Goal: Communication & Community: Answer question/provide support

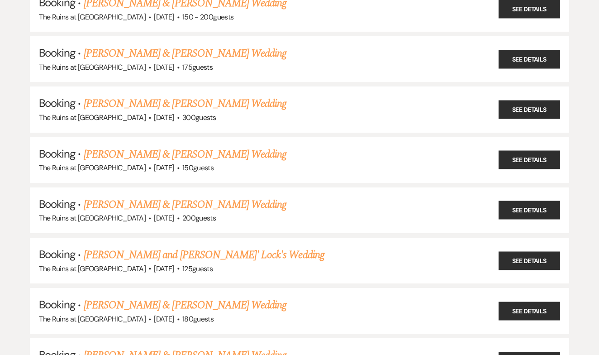
scroll to position [227, 0]
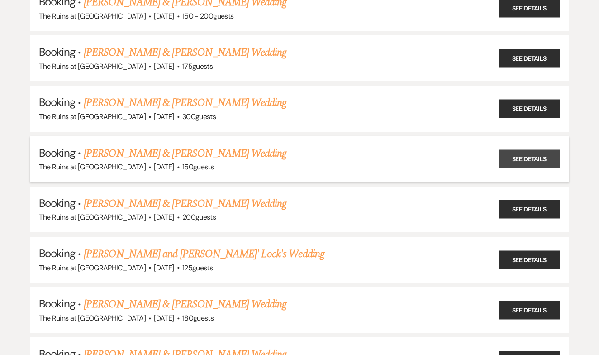
click at [516, 157] on link "See Details" at bounding box center [530, 159] width 62 height 19
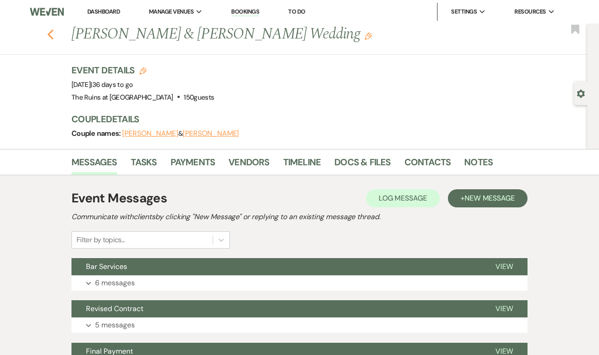
click at [53, 33] on icon "Previous" at bounding box center [50, 34] width 7 height 11
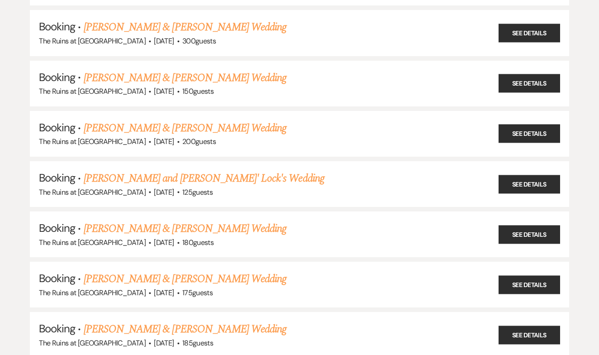
scroll to position [312, 0]
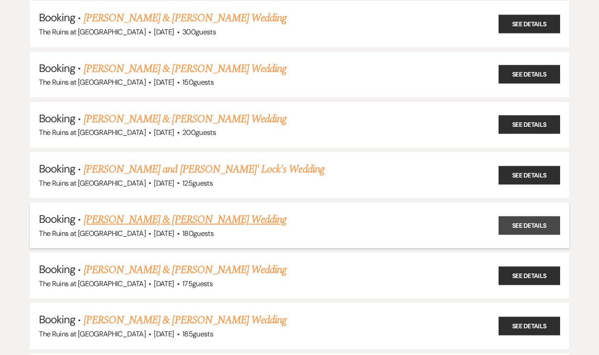
click at [507, 216] on link "See Details" at bounding box center [530, 225] width 62 height 19
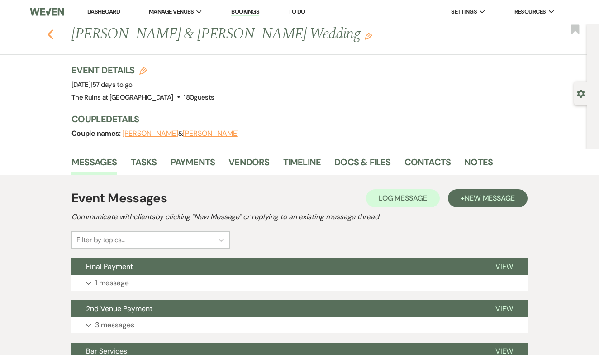
click at [51, 35] on icon "Previous" at bounding box center [50, 34] width 7 height 11
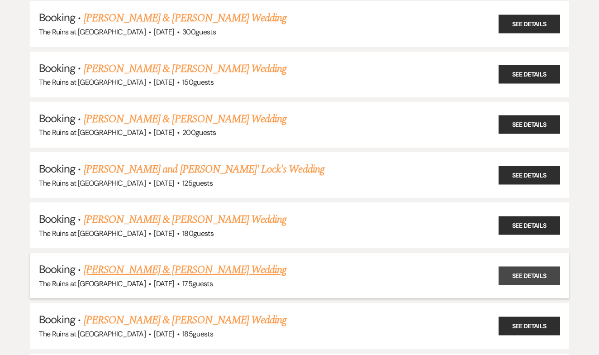
click at [510, 266] on link "See Details" at bounding box center [530, 275] width 62 height 19
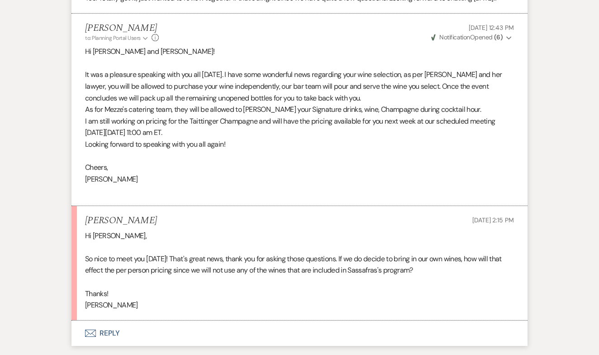
scroll to position [1015, 0]
click at [113, 321] on button "Envelope Reply" at bounding box center [300, 333] width 456 height 25
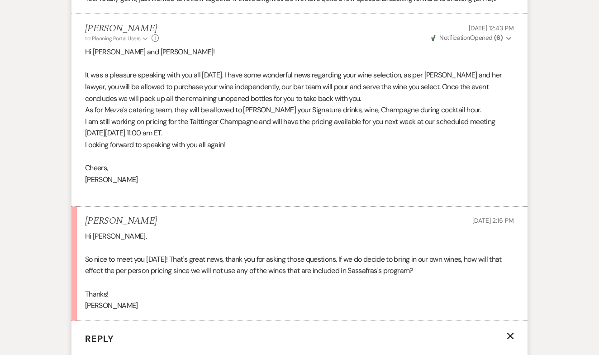
scroll to position [1233, 0]
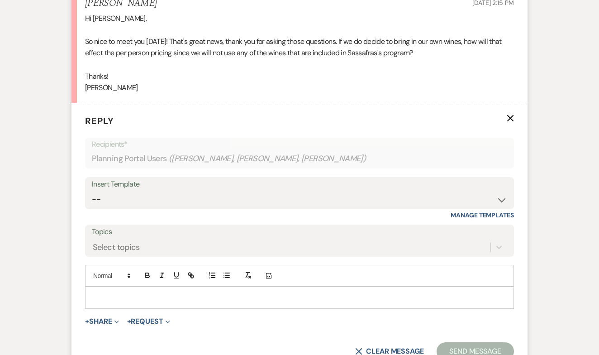
click at [119, 292] on p at bounding box center [299, 297] width 415 height 10
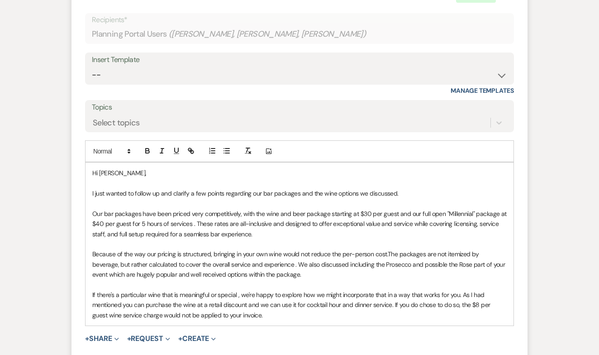
scroll to position [1358, 0]
click at [471, 289] on p "If there's a particular wine that is meaningful or special , we're happy to exp…" at bounding box center [299, 304] width 415 height 30
click at [264, 291] on p "If there's a particular wine that is meaningful or special , we're happy to exp…" at bounding box center [299, 304] width 415 height 30
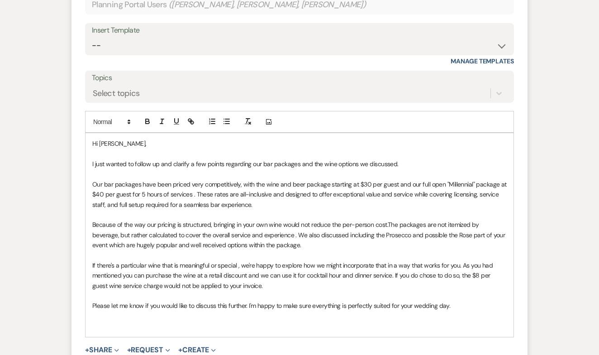
scroll to position [1388, 0]
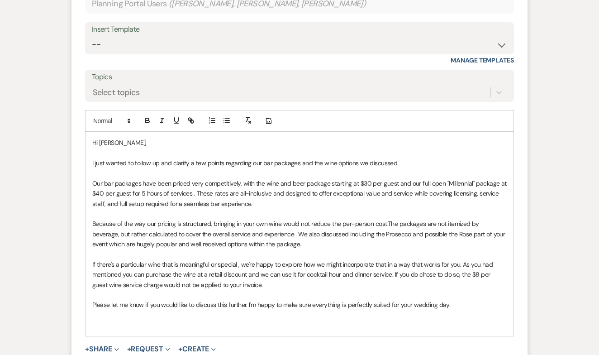
click at [355, 219] on p "Because of the way our pricing is structured, bringing in your own wine would n…" at bounding box center [299, 234] width 415 height 30
click at [419, 219] on p "Because of the way our pricing is structured, bringing in your own wine would n…" at bounding box center [299, 234] width 415 height 30
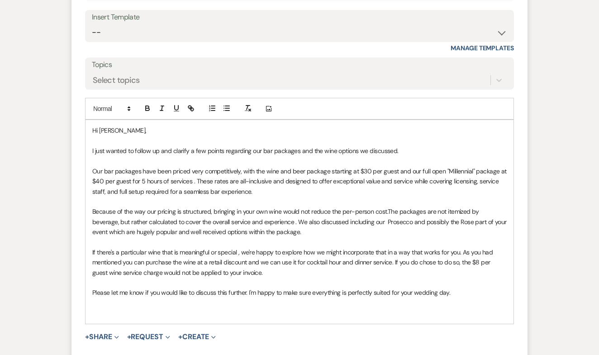
scroll to position [1400, 0]
click at [458, 287] on p "Please let me know if you would like to discuss this further. I'm happy to make…" at bounding box center [299, 292] width 415 height 10
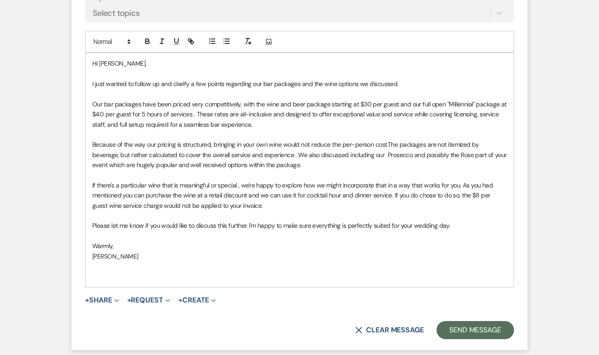
scroll to position [1467, 0]
click at [467, 321] on button "Send Message" at bounding box center [475, 330] width 77 height 18
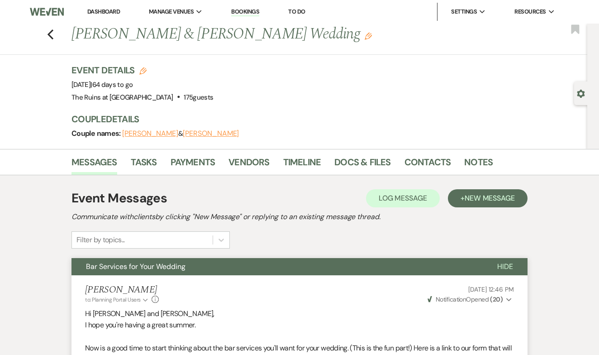
scroll to position [0, 0]
click at [52, 36] on use "button" at bounding box center [51, 34] width 6 height 10
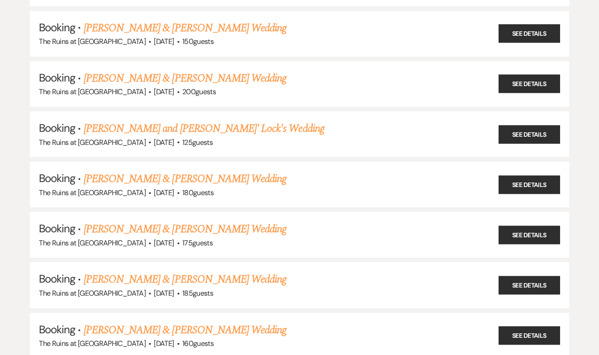
scroll to position [363, 0]
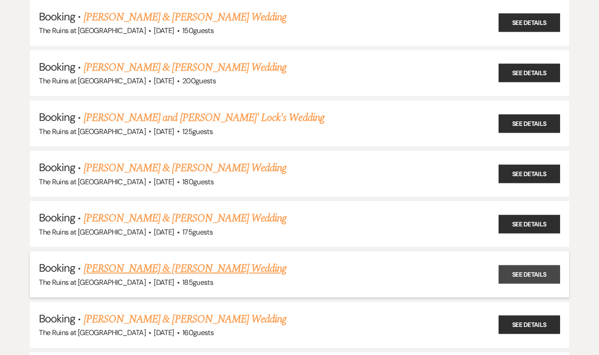
click at [514, 265] on link "See Details" at bounding box center [530, 274] width 62 height 19
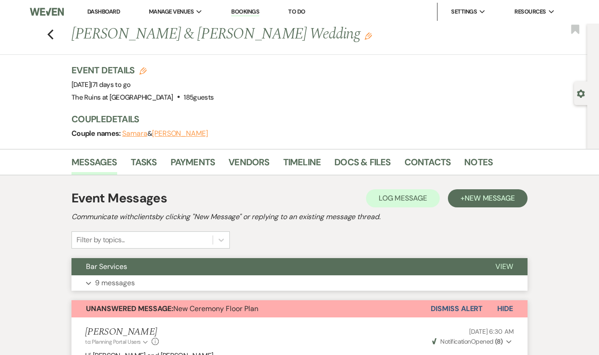
click at [502, 267] on span "View" at bounding box center [505, 267] width 18 height 10
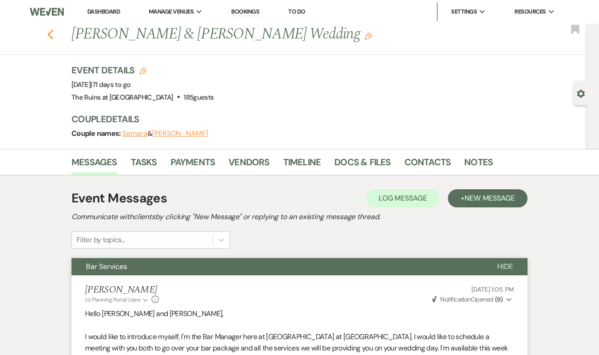
click at [52, 32] on icon "Previous" at bounding box center [50, 34] width 7 height 11
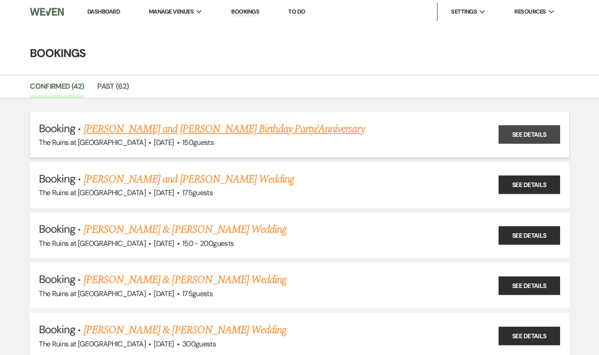
click at [511, 134] on link "See Details" at bounding box center [530, 134] width 62 height 19
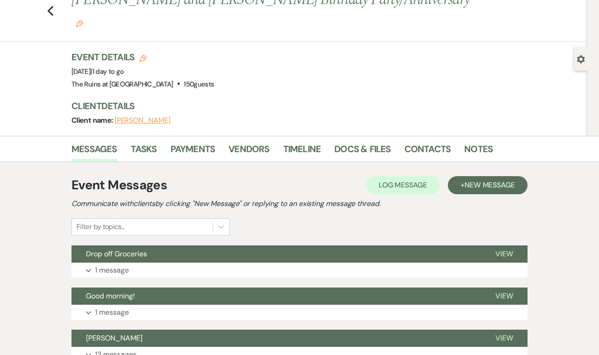
scroll to position [44, 0]
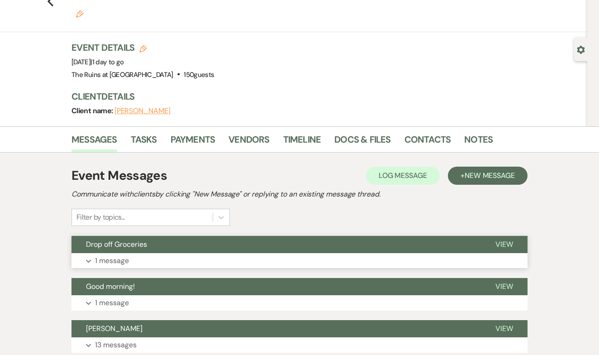
click at [501, 239] on span "View" at bounding box center [505, 244] width 18 height 10
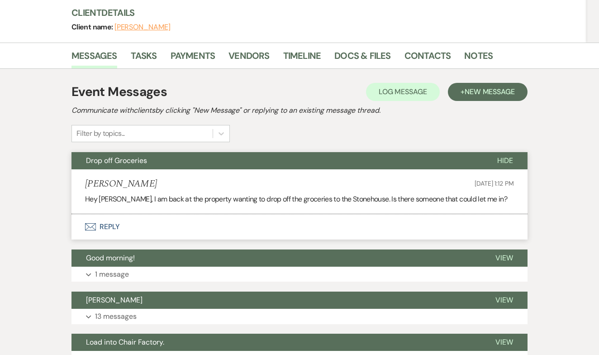
scroll to position [128, 0]
click at [508, 253] on span "View" at bounding box center [505, 258] width 18 height 10
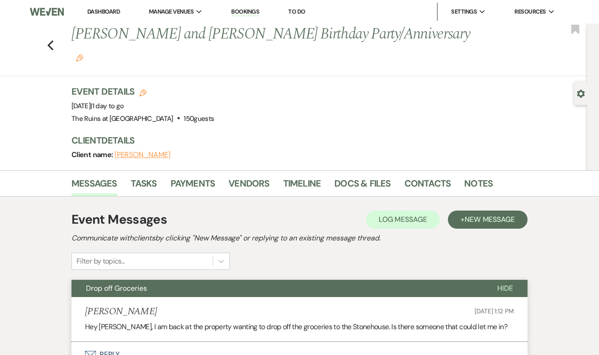
scroll to position [0, 0]
click at [350, 176] on link "Docs & Files" at bounding box center [362, 186] width 56 height 20
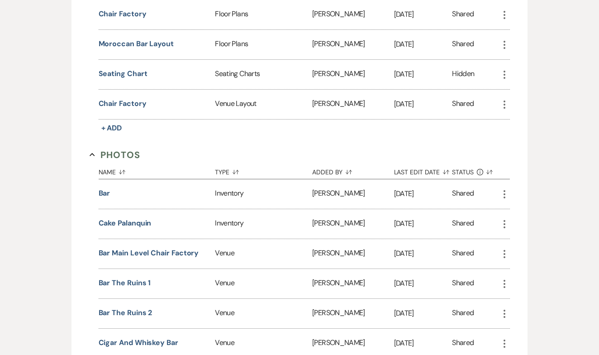
scroll to position [1031, 0]
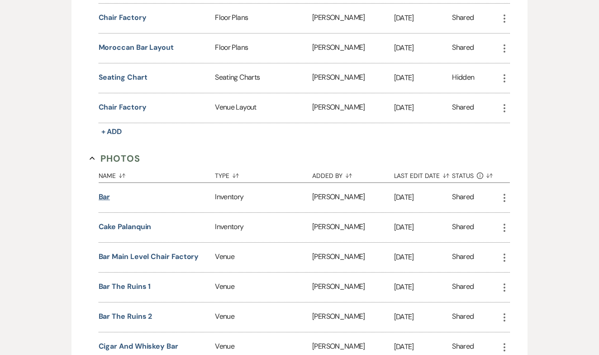
click at [103, 191] on button "Bar" at bounding box center [105, 196] width 12 height 11
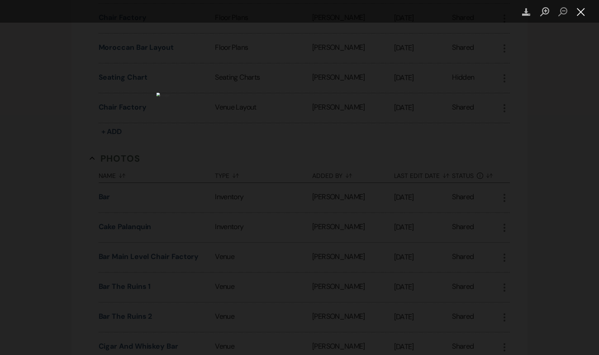
click at [582, 14] on button "Close lightbox" at bounding box center [581, 12] width 18 height 16
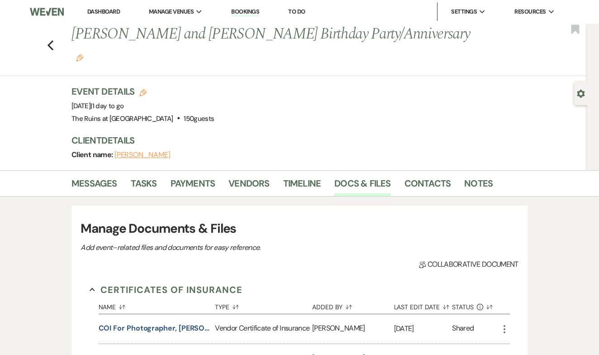
scroll to position [0, 0]
click at [100, 176] on link "Messages" at bounding box center [95, 186] width 46 height 20
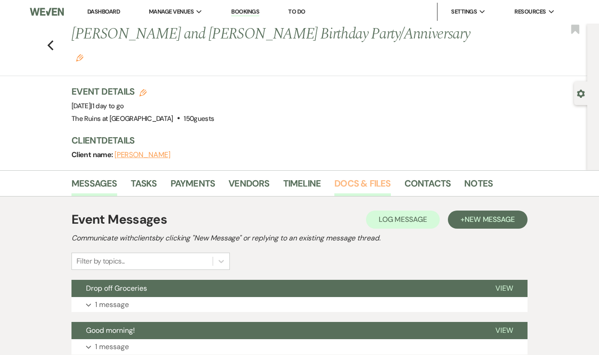
click at [372, 176] on link "Docs & Files" at bounding box center [362, 186] width 56 height 20
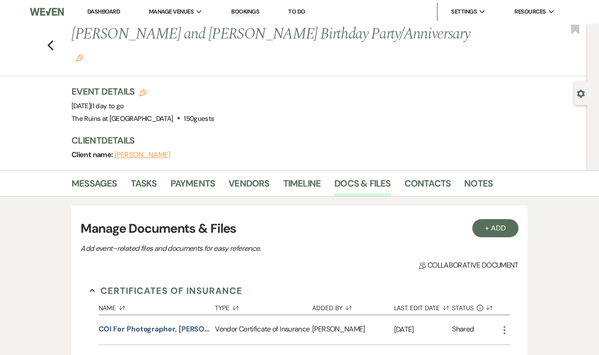
click at [47, 32] on div "Previous [PERSON_NAME] and [PERSON_NAME] Birthday Party/Anniversary Edit Bookma…" at bounding box center [291, 50] width 592 height 53
click at [48, 40] on icon "Previous" at bounding box center [50, 45] width 7 height 11
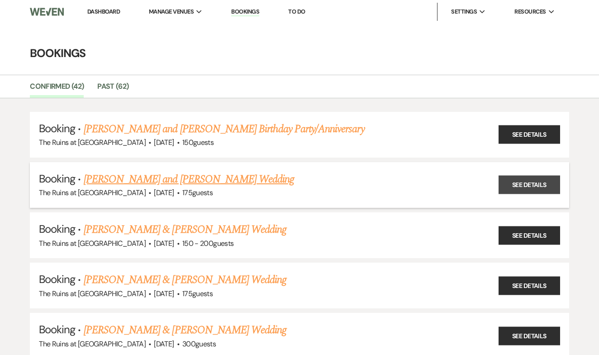
click at [515, 183] on link "See Details" at bounding box center [530, 185] width 62 height 19
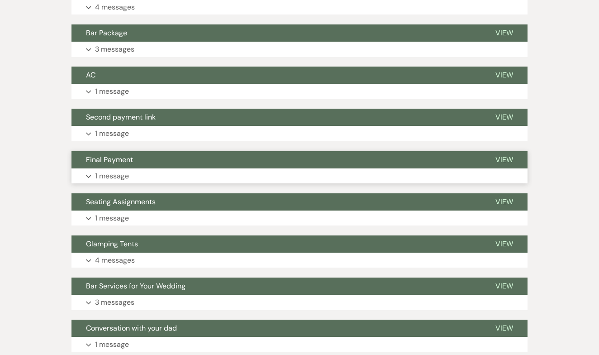
scroll to position [402, 0]
click at [503, 239] on span "View" at bounding box center [505, 244] width 18 height 10
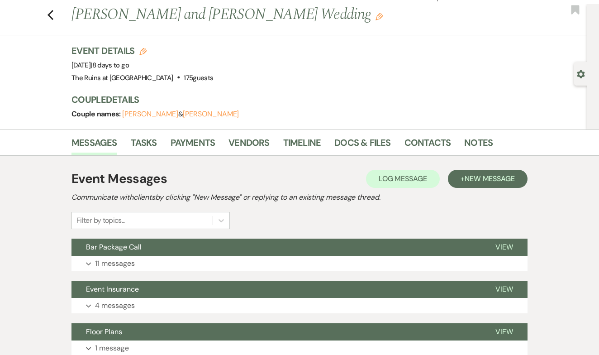
scroll to position [0, 0]
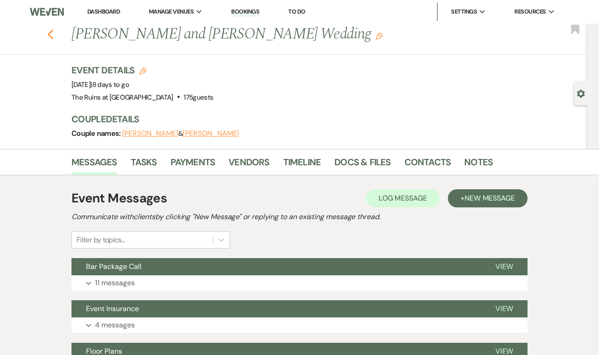
click at [50, 36] on use "button" at bounding box center [51, 34] width 6 height 10
